Goal: Browse casually: Explore the website without a specific task or goal

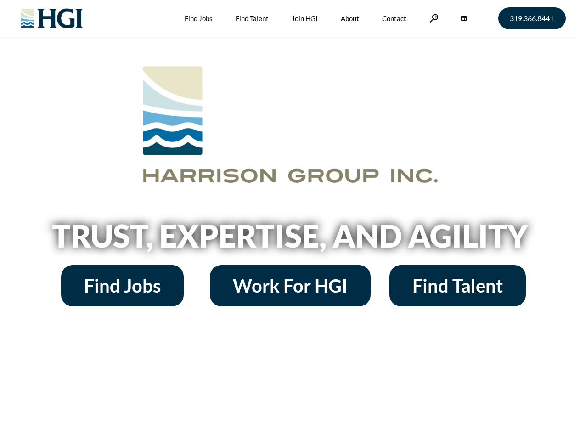
click at [290, 221] on h2 "Trust, Expertise, and Agility" at bounding box center [290, 235] width 524 height 31
click at [433, 18] on link at bounding box center [434, 18] width 9 height 9
click at [290, 239] on h2 "Trust, Expertise, and Agility" at bounding box center [290, 235] width 524 height 31
click at [290, 221] on h2 "Trust, Expertise, and Agility" at bounding box center [290, 235] width 524 height 31
click at [433, 18] on link at bounding box center [434, 18] width 9 height 9
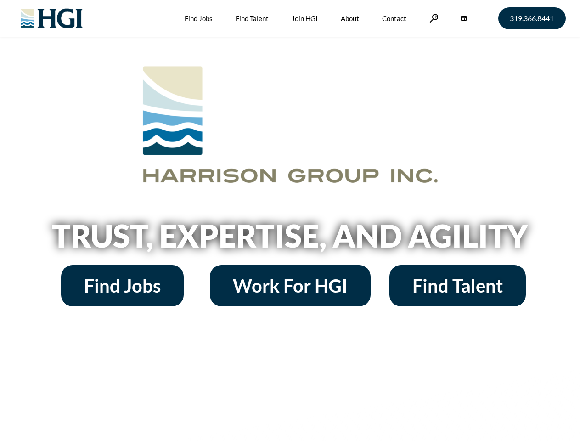
click at [290, 239] on h2 "Trust, Expertise, and Agility" at bounding box center [290, 235] width 524 height 31
